Goal: Find specific page/section: Find specific page/section

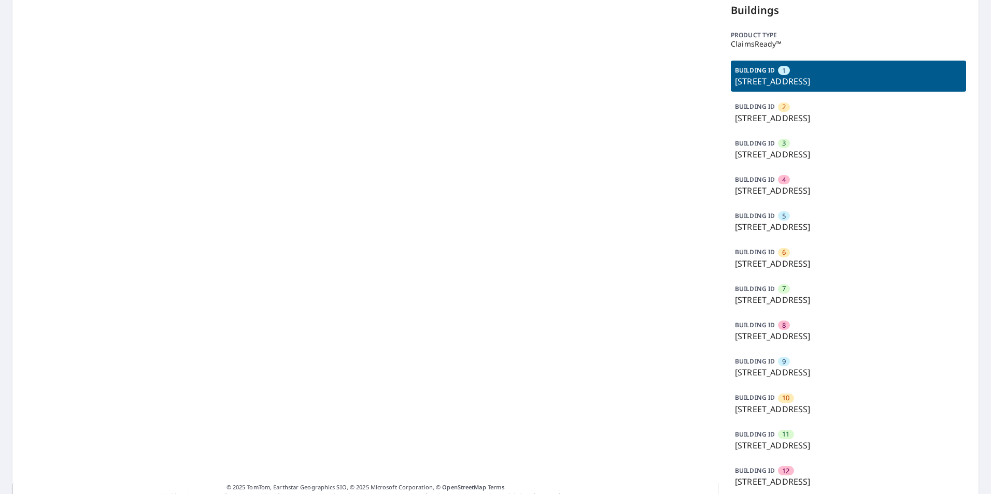
scroll to position [93, 0]
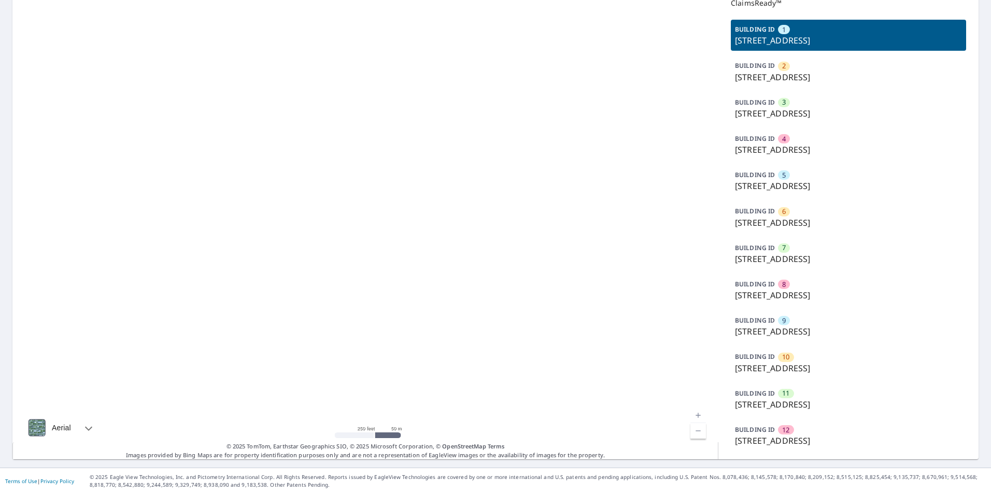
click at [793, 433] on div "BUILDING ID 12 7751 E Glenrosa Ave, Scottsdale, AZ, 85251" at bounding box center [848, 435] width 235 height 31
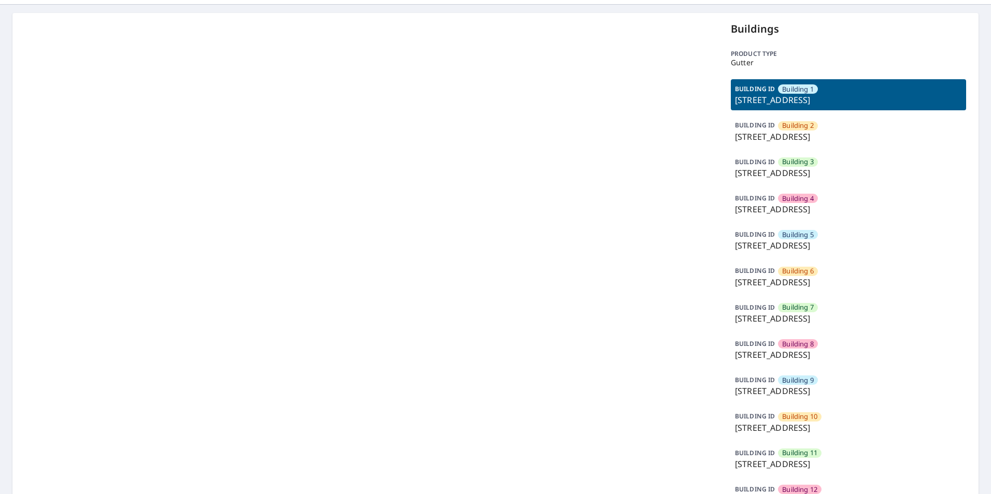
scroll to position [52, 0]
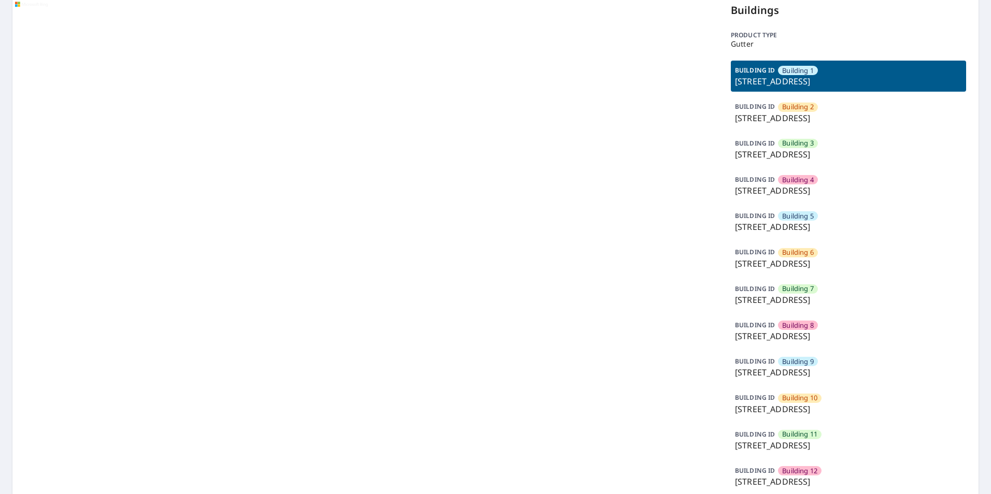
click at [804, 325] on span "Building 8" at bounding box center [798, 326] width 32 height 10
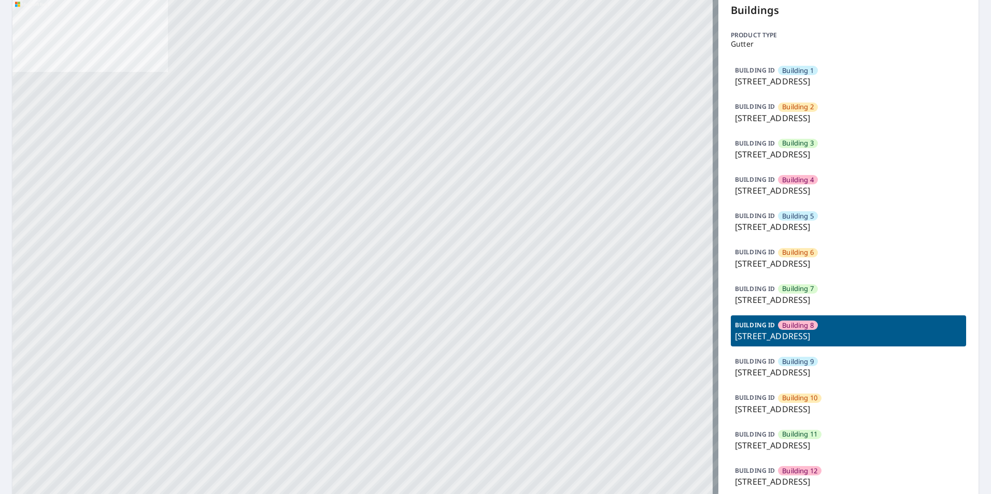
click at [819, 293] on div "BUILDING [GEOGRAPHIC_DATA][STREET_ADDRESS]" at bounding box center [848, 294] width 235 height 31
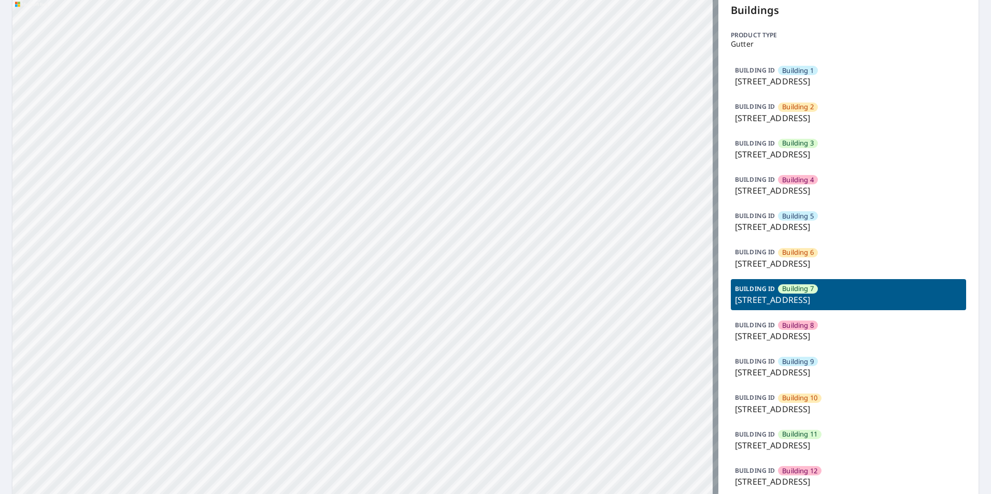
click at [806, 329] on span "Building 8" at bounding box center [798, 326] width 32 height 10
